Goal: Information Seeking & Learning: Learn about a topic

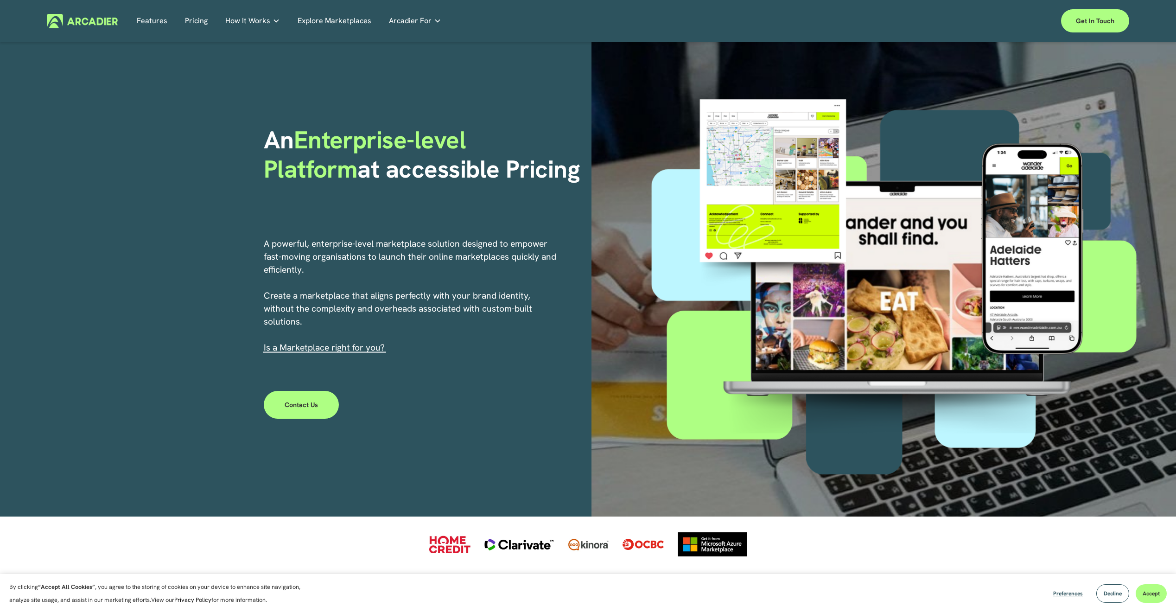
click at [191, 21] on link "Pricing" at bounding box center [196, 21] width 23 height 14
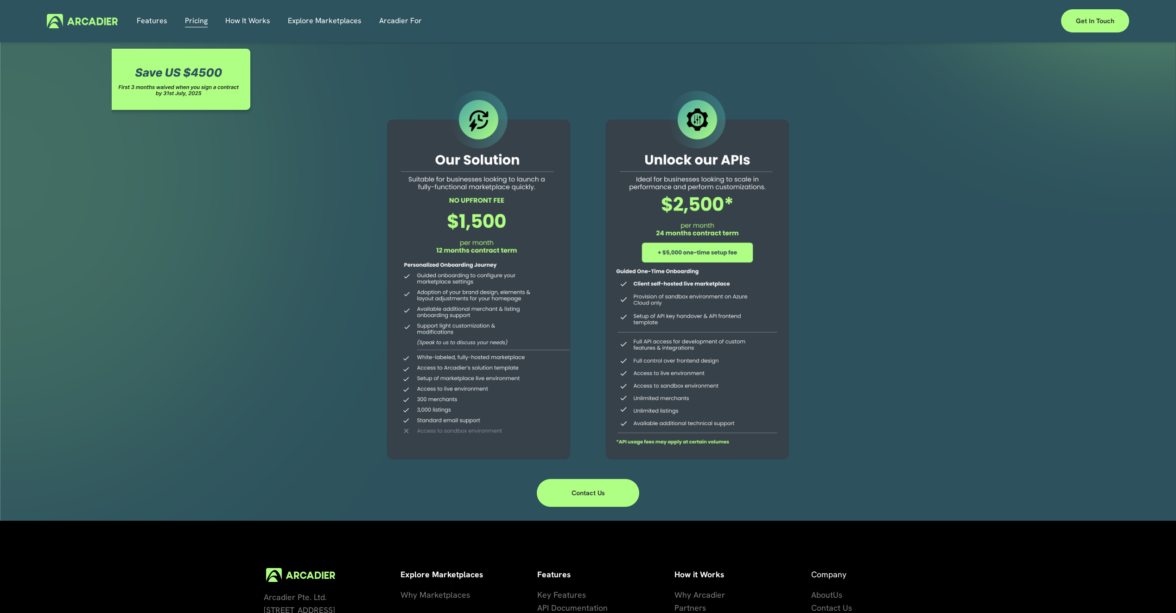
click at [337, 19] on link "Explore Marketplaces" at bounding box center [325, 21] width 74 height 14
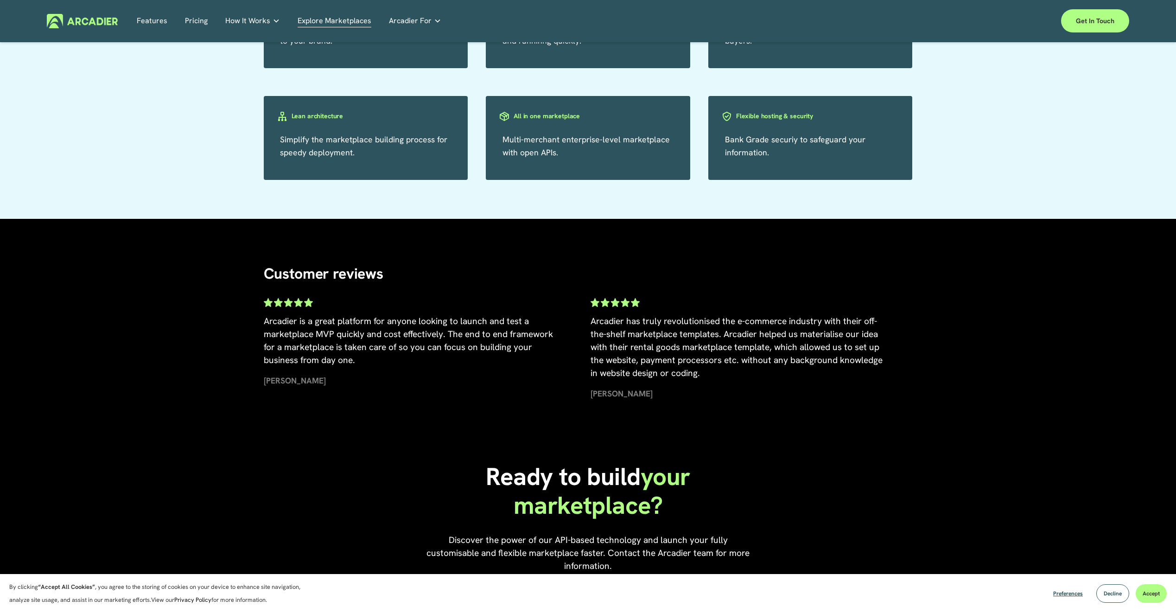
scroll to position [1947, 0]
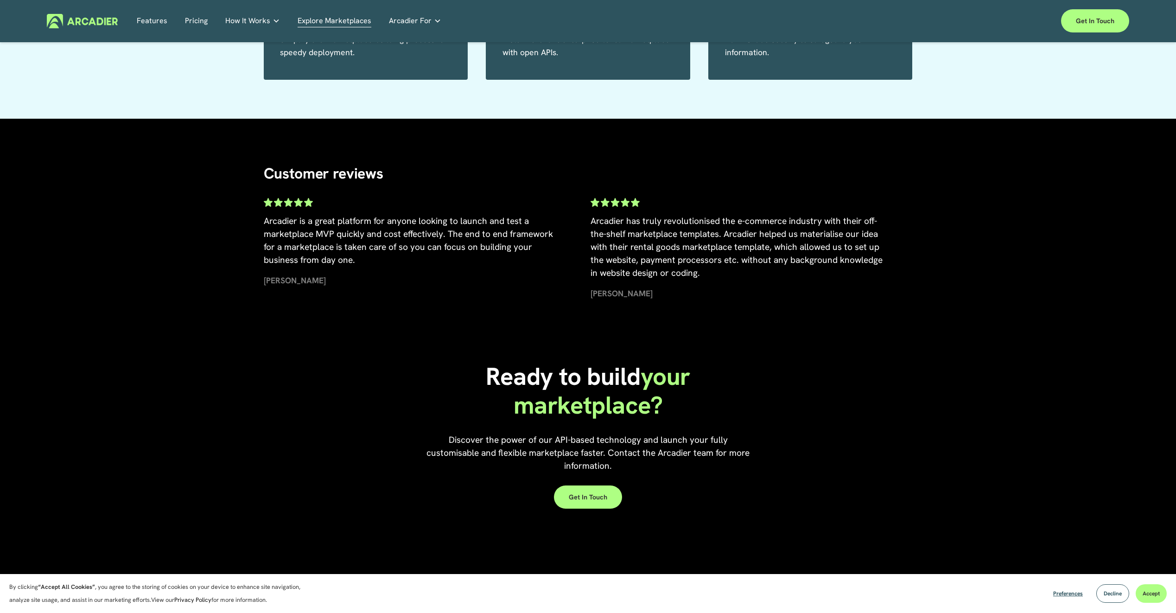
click at [98, 30] on div "Features Pricing How It Works Partners" at bounding box center [588, 20] width 1082 height 23
click at [98, 25] on img at bounding box center [82, 21] width 71 height 14
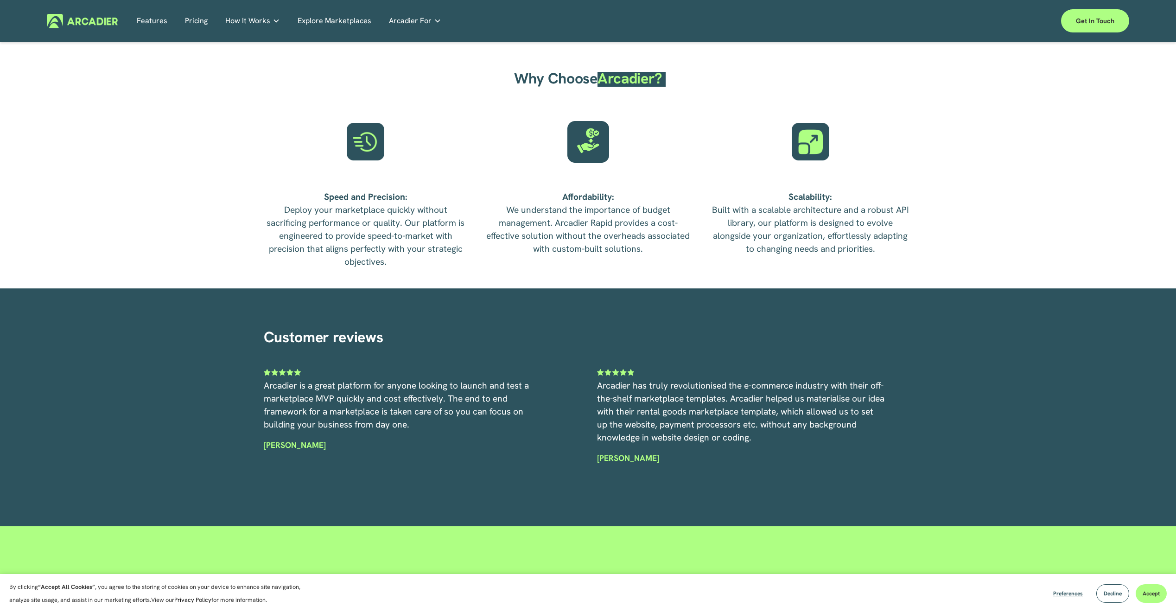
scroll to position [2225, 0]
